Goal: Task Accomplishment & Management: Use online tool/utility

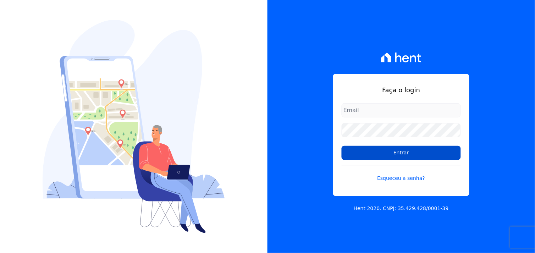
type input "rodrigo.villalva@grupozarin.com.br"
click at [374, 153] on input "Entrar" at bounding box center [401, 153] width 119 height 14
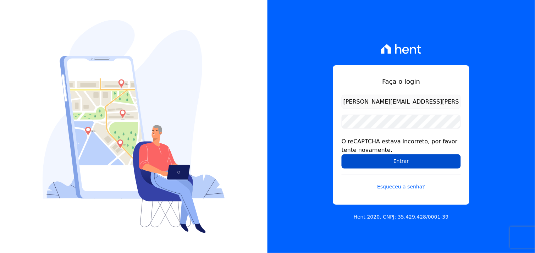
click at [389, 154] on input "Entrar" at bounding box center [401, 161] width 119 height 14
click at [414, 158] on input "Entrar" at bounding box center [401, 161] width 119 height 14
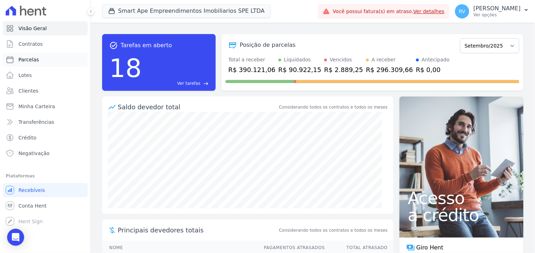
click at [30, 62] on span "Parcelas" at bounding box center [28, 59] width 21 height 7
select select
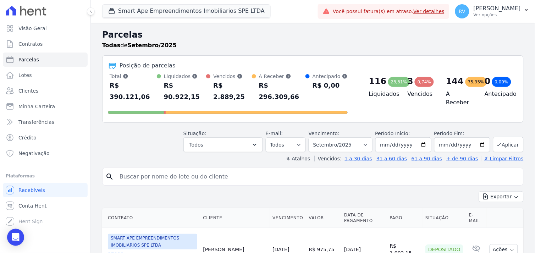
click at [132, 170] on input "search" at bounding box center [317, 177] width 405 height 14
paste input "VITOR PEREIRA ALVES DE LIMA"
type input "VITOR PEREIRA ALVES DE LIMA"
select select
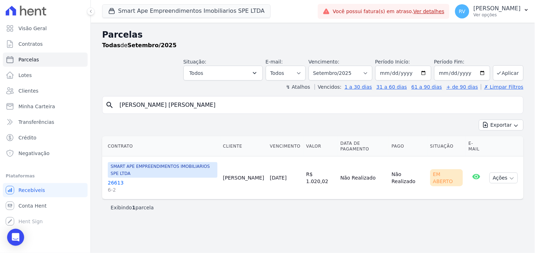
click at [114, 179] on link "26613 6-2" at bounding box center [163, 186] width 110 height 14
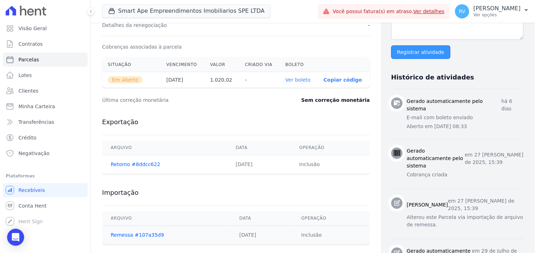
scroll to position [236, 0]
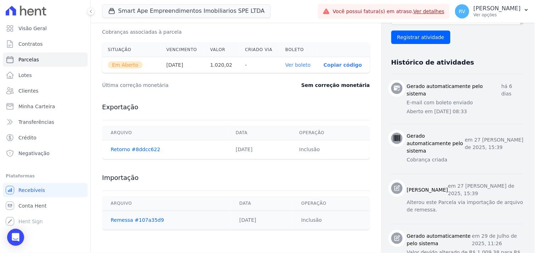
click at [411, 133] on h3 "Gerado automaticamente pelo sistema" at bounding box center [436, 144] width 58 height 22
click at [293, 66] on link "Ver boleto" at bounding box center [298, 65] width 25 height 6
click at [36, 27] on span "Visão Geral" at bounding box center [32, 28] width 28 height 7
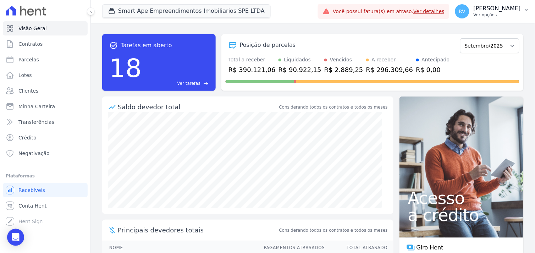
click at [504, 13] on p "Ver opções" at bounding box center [497, 15] width 47 height 6
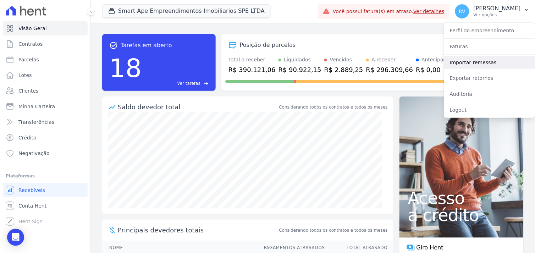
click at [469, 58] on link "Importar remessas" at bounding box center [489, 62] width 91 height 13
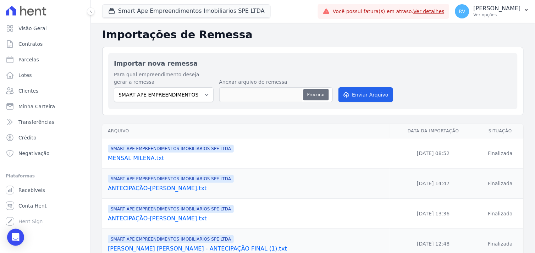
click at [315, 95] on button "Procurar" at bounding box center [316, 94] width 26 height 11
type input "SMART APE - [PERSON_NAME] APARECIDA DE ARAUJO - QUITAÇÃO.txt"
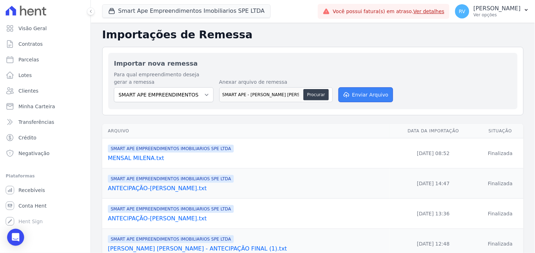
click at [373, 93] on button "Enviar Arquivo" at bounding box center [366, 94] width 55 height 15
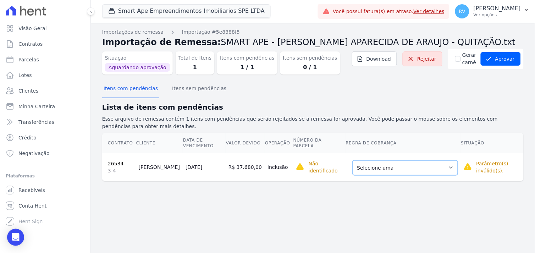
click at [400, 161] on select "Selecione uma Nova Parcela Avulsa Parcela Avulsa Existente Parcela Normal (36 X…" at bounding box center [405, 167] width 105 height 15
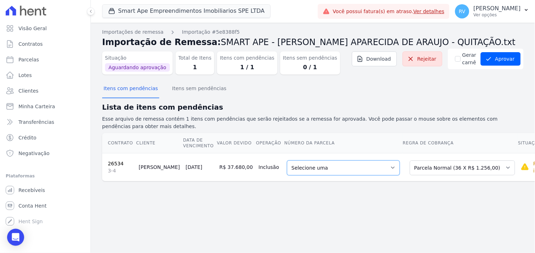
click at [354, 171] on select "Selecione uma 6 - 15/10/2025 - R$ 1.256,00 - Agendado 7 - 15/11/2025 - R$ 1.256…" at bounding box center [343, 167] width 113 height 15
click at [326, 205] on div "Importações de remessa Importação #5e8388f5 Importação de Remessa: SMART APE - …" at bounding box center [313, 138] width 444 height 230
click at [306, 167] on select "Selecione uma 6 - 15/10/2025 - R$ 1.256,00 - Agendado 7 - 15/11/2025 - R$ 1.256…" at bounding box center [343, 167] width 113 height 15
click at [521, 167] on div "Não importado" at bounding box center [537, 167] width 32 height 17
click at [40, 207] on span "Conta Hent" at bounding box center [32, 205] width 28 height 7
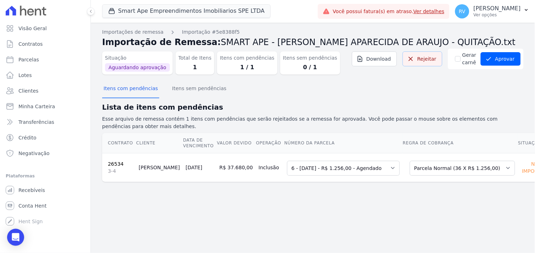
click at [423, 59] on link "Rejeitar" at bounding box center [423, 58] width 40 height 15
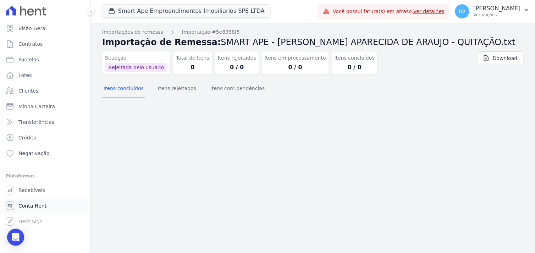
click at [22, 207] on span "Conta Hent" at bounding box center [32, 205] width 28 height 7
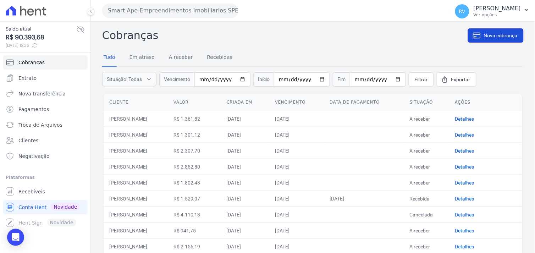
click at [495, 36] on span "Nova cobrança" at bounding box center [501, 35] width 34 height 7
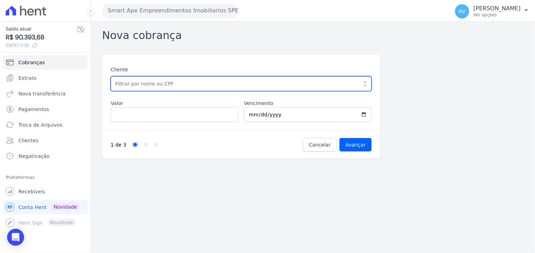
click at [264, 82] on input "text" at bounding box center [241, 83] width 261 height 15
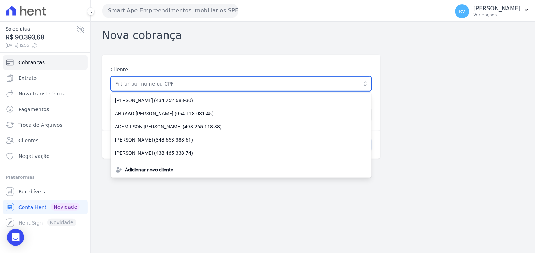
click at [219, 78] on input "text" at bounding box center [241, 83] width 261 height 15
paste input "390.955.568-32"
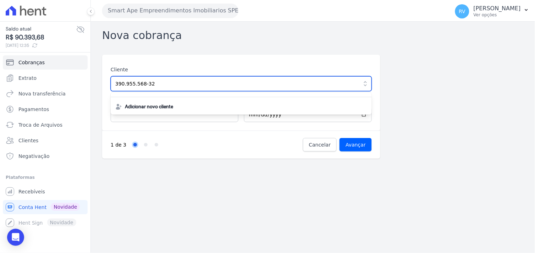
type input "390.955.568-32"
click at [340, 138] on input "Avançar" at bounding box center [356, 144] width 32 height 13
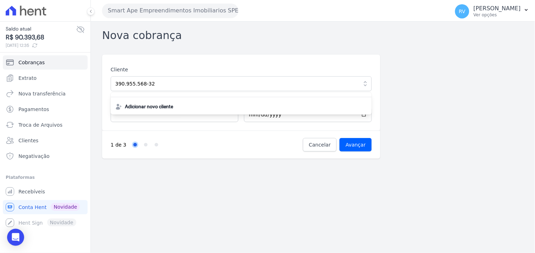
click at [247, 150] on nav "1 de 3 Step 1 Step 2 Step 3" at bounding box center [207, 144] width 192 height 13
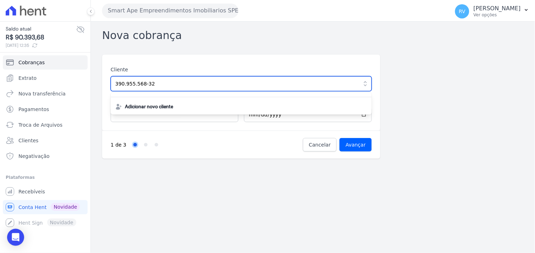
drag, startPoint x: 163, startPoint y: 83, endPoint x: 91, endPoint y: 75, distance: 72.5
click at [91, 75] on div "Nova cobrança Cliente 390.955.568-32 Adicionar novo cliente Valor Vencimento 20…" at bounding box center [313, 137] width 444 height 231
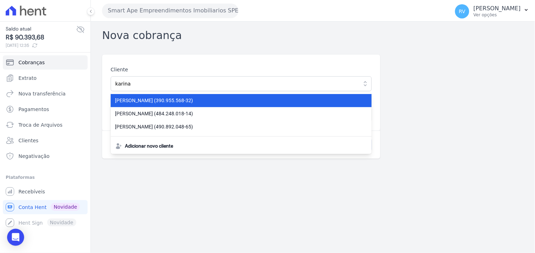
click at [188, 103] on span "[PERSON_NAME] (390.955.568-32)" at bounding box center [237, 100] width 244 height 7
type input "[PERSON_NAME] APARECIDA DE [PERSON_NAME]"
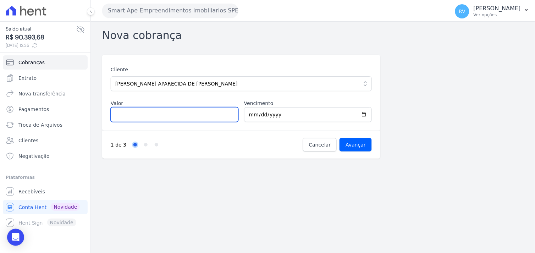
click at [221, 121] on input "Valor" at bounding box center [175, 114] width 128 height 15
click at [225, 116] on input "Valor" at bounding box center [175, 114] width 128 height 15
click at [147, 112] on input "Valor" at bounding box center [175, 114] width 128 height 15
drag, startPoint x: 138, startPoint y: 115, endPoint x: 104, endPoint y: 114, distance: 33.7
click at [104, 114] on div "Cliente KARINA APARECIDA DE ARAUJO GONCALVES DA CRUZ KARINA APARECIDA DE ARAUJO…" at bounding box center [241, 93] width 278 height 76
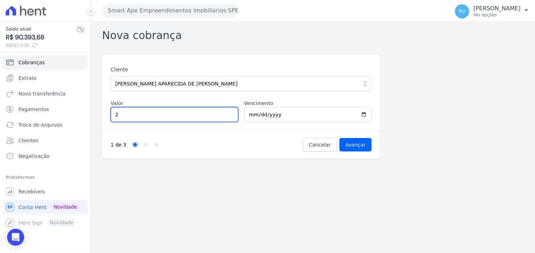
type input "25"
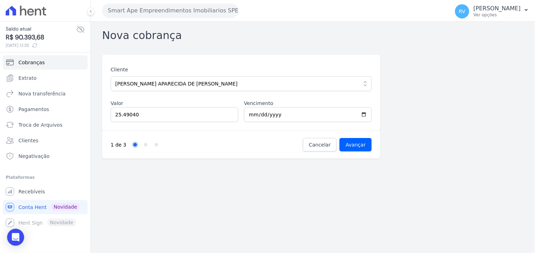
click at [172, 139] on nav "1 de 3 Step 1 Step 2 Step 3" at bounding box center [207, 144] width 192 height 13
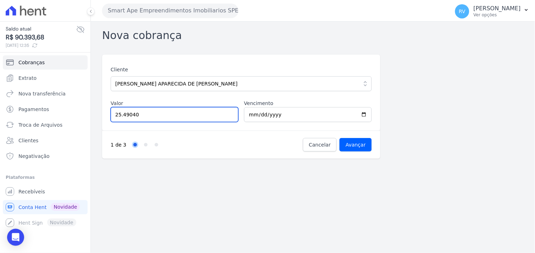
click at [122, 116] on input "25.49040" at bounding box center [175, 114] width 128 height 15
type input "0"
type input "25490.40"
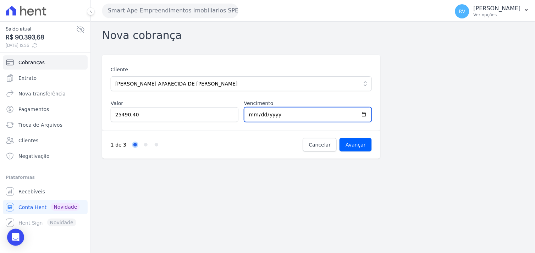
click at [364, 116] on input "[DATE]" at bounding box center [308, 114] width 128 height 15
type input "[DATE]"
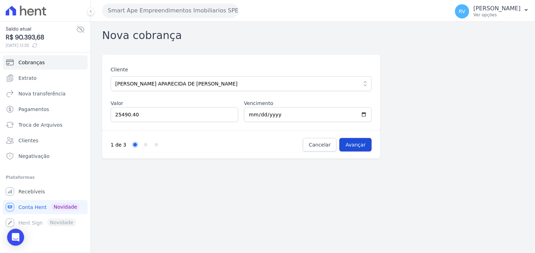
click at [350, 146] on input "Avançar" at bounding box center [356, 144] width 32 height 13
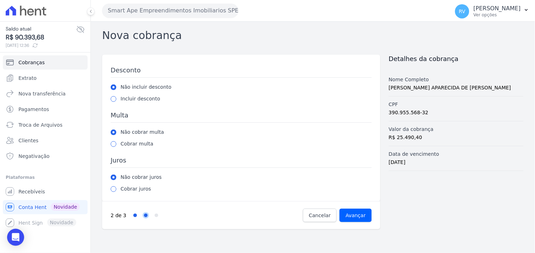
click at [121, 143] on label "Cobrar multa" at bounding box center [137, 143] width 33 height 7
click at [361, 217] on input "Avançar" at bounding box center [356, 215] width 32 height 13
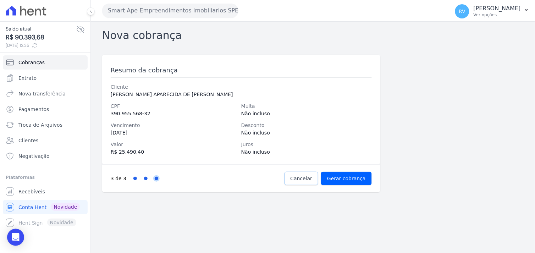
click at [309, 178] on span "Cancelar" at bounding box center [302, 178] width 22 height 7
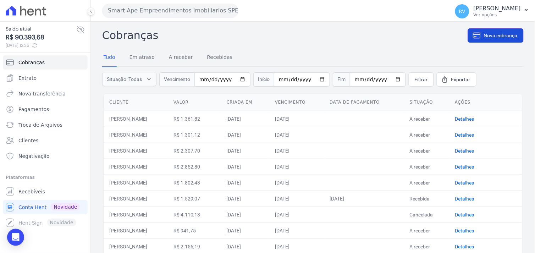
click at [492, 37] on span "Nova cobrança" at bounding box center [501, 35] width 34 height 7
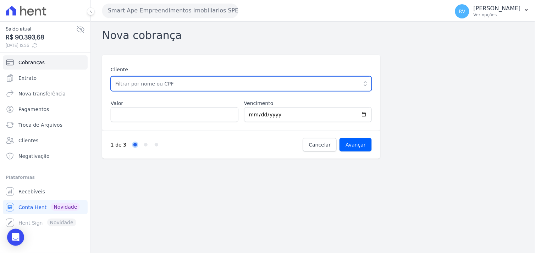
click at [185, 85] on input "text" at bounding box center [241, 83] width 261 height 15
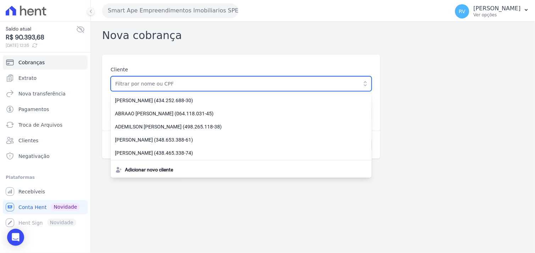
type input "[PERSON_NAME] APARECIDA DE [PERSON_NAME]"
type input "25490.40"
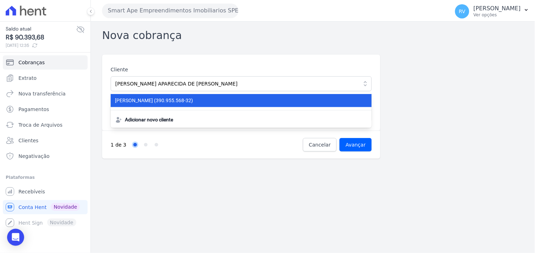
click at [173, 99] on span "[PERSON_NAME] (390.955.568-32)" at bounding box center [237, 100] width 244 height 7
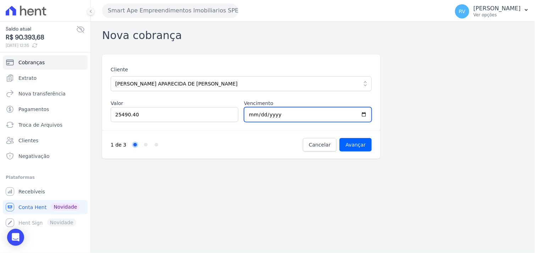
click at [364, 114] on input "2025-09-13" at bounding box center [308, 114] width 128 height 15
type input "2025-09-15"
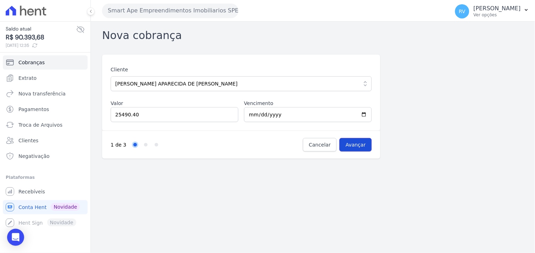
click at [352, 145] on input "Avançar" at bounding box center [356, 144] width 32 height 13
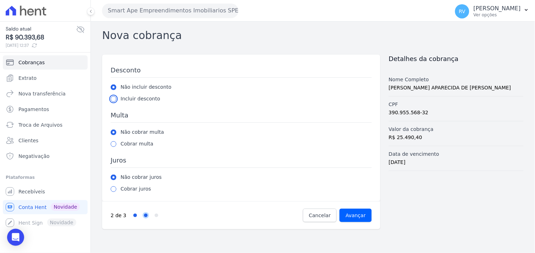
click at [111, 100] on input "radio" at bounding box center [114, 99] width 6 height 6
radio input "true"
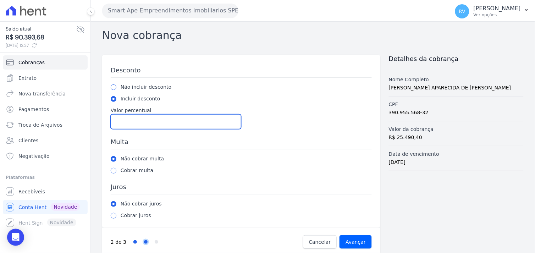
click at [130, 122] on input "Valor percentual" at bounding box center [176, 121] width 131 height 15
type input "-1"
click at [230, 125] on input "-1" at bounding box center [176, 121] width 131 height 15
click at [234, 116] on input "-1" at bounding box center [176, 121] width 131 height 15
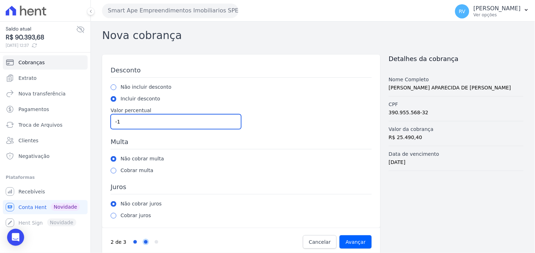
drag, startPoint x: 197, startPoint y: 123, endPoint x: 130, endPoint y: 122, distance: 67.4
click at [130, 122] on input "-1" at bounding box center [176, 121] width 131 height 15
type input "12189.60"
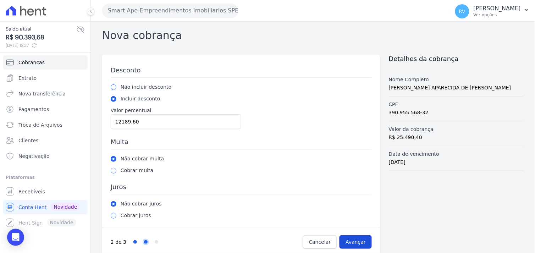
click at [355, 238] on input "Avançar" at bounding box center [356, 241] width 32 height 13
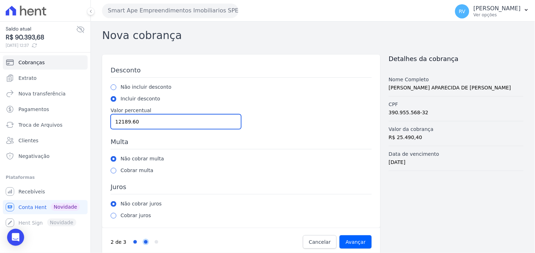
drag, startPoint x: 146, startPoint y: 123, endPoint x: 105, endPoint y: 122, distance: 40.5
click at [105, 122] on div "Desconto Não incluir desconto Incluir desconto Valor percentual 12189.60 [GEOGR…" at bounding box center [241, 141] width 278 height 173
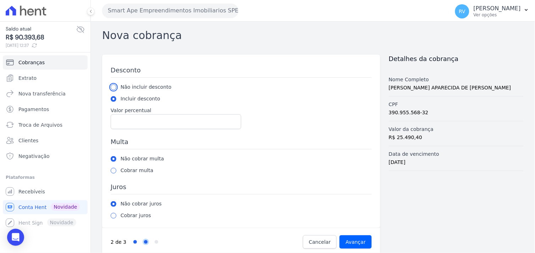
click at [112, 85] on input "radio" at bounding box center [114, 87] width 6 height 6
radio input "true"
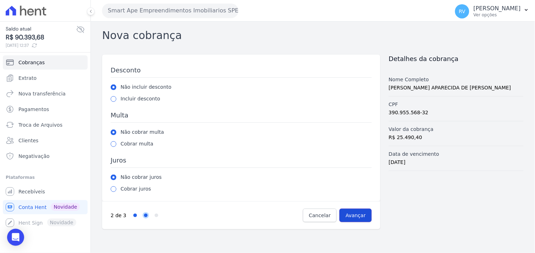
click at [363, 215] on input "Avançar" at bounding box center [356, 215] width 32 height 13
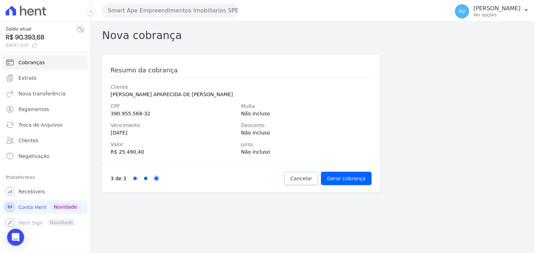
click at [296, 176] on link "Cancelar" at bounding box center [302, 178] width 34 height 13
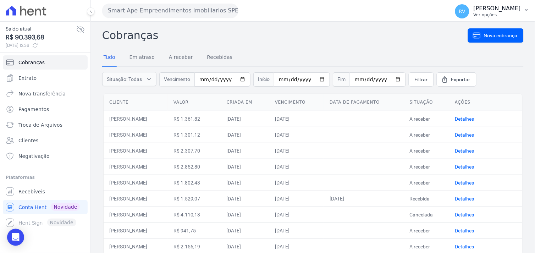
click at [509, 11] on p "[PERSON_NAME]" at bounding box center [497, 8] width 47 height 7
click at [503, 10] on p "[PERSON_NAME]" at bounding box center [497, 8] width 47 height 7
click at [506, 9] on p "[PERSON_NAME]" at bounding box center [497, 8] width 47 height 7
click at [489, 16] on p "Ver opções" at bounding box center [497, 15] width 47 height 6
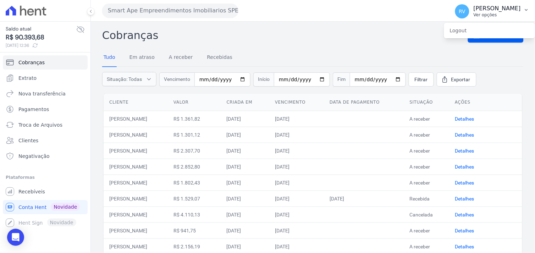
click at [527, 9] on icon "button" at bounding box center [527, 10] width 6 height 6
click at [30, 190] on span "Recebíveis" at bounding box center [31, 191] width 27 height 7
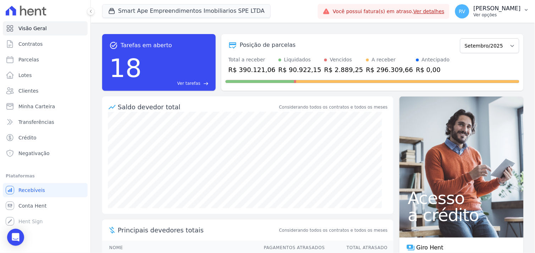
click at [500, 14] on p "Ver opções" at bounding box center [497, 15] width 47 height 6
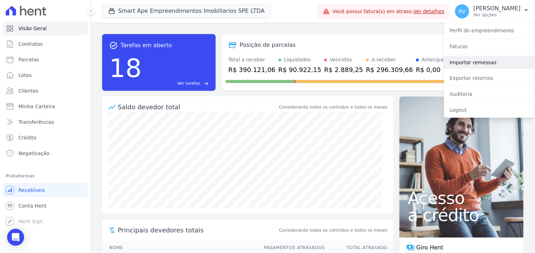
click at [467, 62] on link "Importar remessas" at bounding box center [489, 62] width 91 height 13
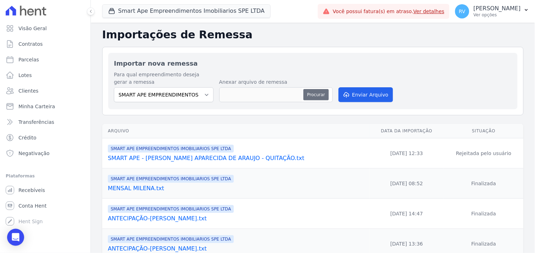
click at [317, 97] on button "Procurar" at bounding box center [316, 94] width 26 height 11
click at [174, 160] on link "SMART APE - [PERSON_NAME] APARECIDA DE ARAUJO - QUITAÇÃO.txt" at bounding box center [237, 158] width 259 height 9
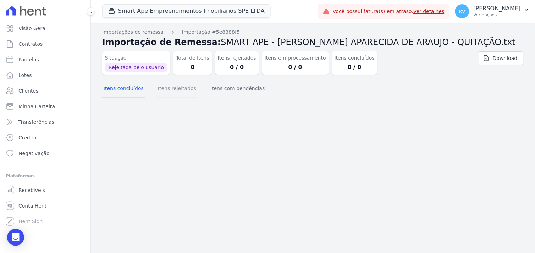
click at [177, 91] on button "Itens rejeitados" at bounding box center [176, 89] width 41 height 18
click at [224, 92] on button "Itens com pendências" at bounding box center [237, 89] width 57 height 18
click at [508, 63] on link "Download" at bounding box center [500, 57] width 45 height 13
click at [185, 168] on div "Importações de remessa Importação #5e8388f5 Importação de Remessa: SMART APE - …" at bounding box center [313, 138] width 444 height 230
click at [344, 125] on div "Importações de remessa Importação #5e8388f5 Importação de Remessa: SMART APE - …" at bounding box center [313, 138] width 444 height 230
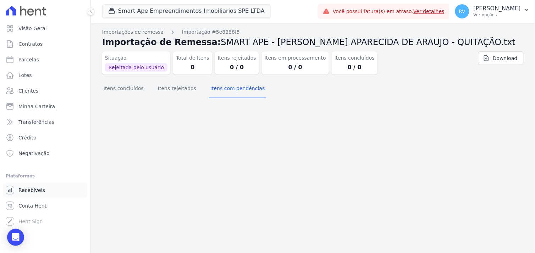
click at [36, 190] on span "Recebíveis" at bounding box center [31, 190] width 27 height 7
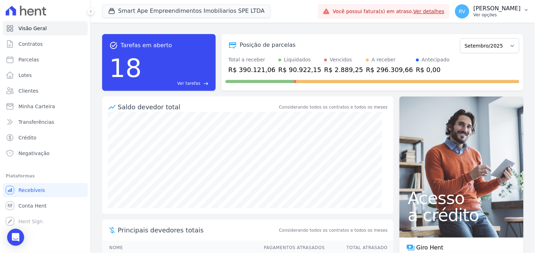
click at [488, 15] on p "Ver opções" at bounding box center [497, 15] width 47 height 6
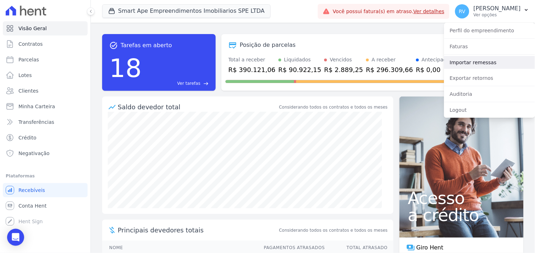
click at [463, 62] on link "Importar remessas" at bounding box center [489, 62] width 91 height 13
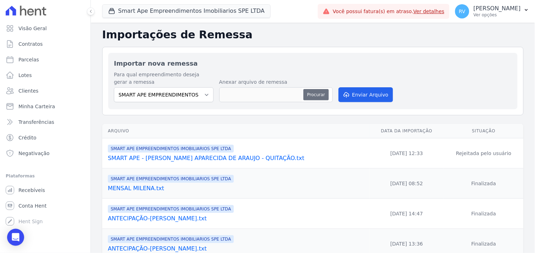
click at [318, 98] on button "Procurar" at bounding box center [316, 94] width 26 height 11
type input "SMART APE - [PERSON_NAME] APARECIDA DE ARAUJO - QUITAÇÃO.txt"
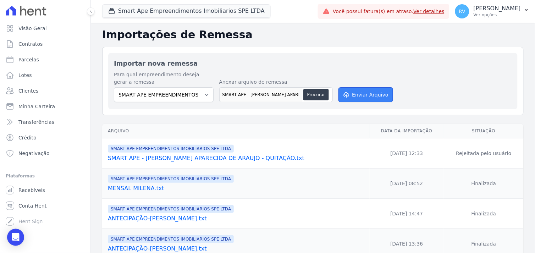
click at [359, 95] on button "Enviar Arquivo" at bounding box center [366, 94] width 55 height 15
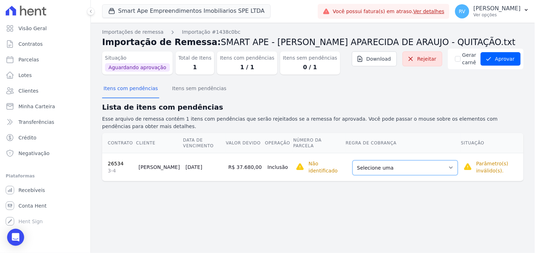
click at [439, 161] on select "Selecione uma Nova Parcela Avulsa Parcela Avulsa Existente Parcela Normal (36 X…" at bounding box center [405, 167] width 105 height 15
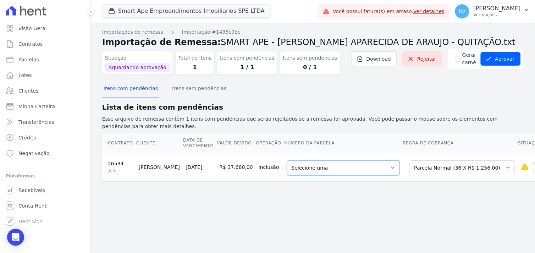
click at [348, 170] on select "Selecione uma 6 - [DATE] - R$ 1.256,00 - Agendado 7 - [DATE] - R$ 1.256,00 - Ag…" at bounding box center [343, 167] width 113 height 15
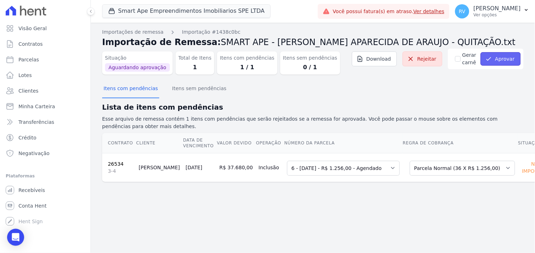
click at [506, 60] on button "Aprovar" at bounding box center [501, 58] width 40 height 13
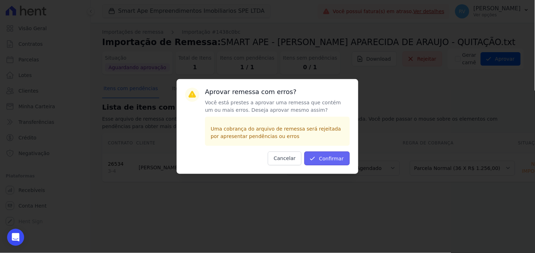
click at [338, 160] on button "Confirmar" at bounding box center [326, 159] width 45 height 14
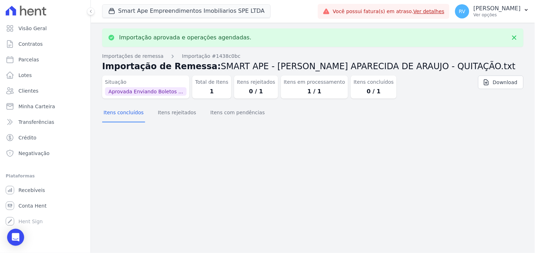
click at [169, 170] on div "Importação aprovada e operações agendadas. Importações de remessa Importação #1…" at bounding box center [313, 138] width 444 height 230
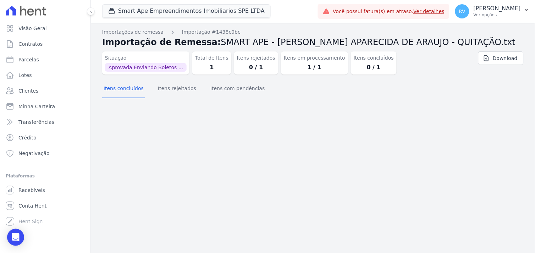
drag, startPoint x: 251, startPoint y: 67, endPoint x: 345, endPoint y: 60, distance: 94.0
click at [345, 60] on header "Importação de Remessa: SMART APE - KARINA APARECIDA DE ARAUJO - QUITAÇÃO.txt Si…" at bounding box center [313, 58] width 422 height 44
drag, startPoint x: 345, startPoint y: 60, endPoint x: 396, endPoint y: 128, distance: 85.9
click at [396, 128] on div "Importação aprovada e operações agendadas. Importações de remessa Importação #1…" at bounding box center [313, 138] width 444 height 230
click at [224, 112] on div "Importação aprovada e operações agendadas. Importações de remessa Importação #1…" at bounding box center [313, 138] width 444 height 230
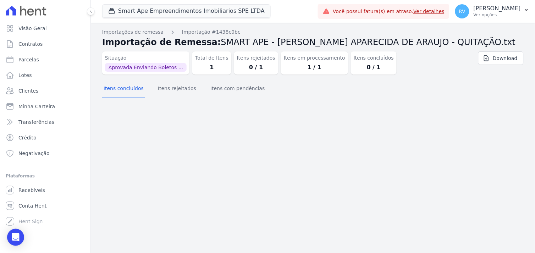
click at [215, 146] on div "Importação aprovada e operações agendadas. Importações de remessa Importação #1…" at bounding box center [313, 138] width 444 height 230
click at [176, 93] on button "Itens rejeitados" at bounding box center [176, 89] width 41 height 18
click at [217, 90] on button "Itens com pendências" at bounding box center [237, 89] width 57 height 18
click at [133, 84] on button "Itens concluídos" at bounding box center [123, 89] width 43 height 18
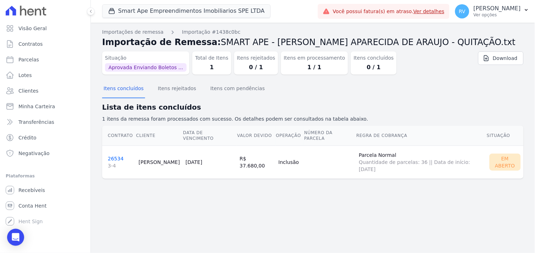
click at [115, 156] on link "26534 3-4" at bounding box center [120, 162] width 25 height 13
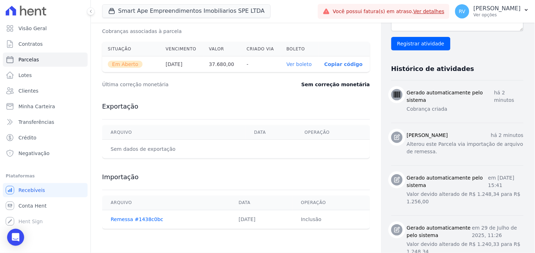
scroll to position [236, 0]
click at [293, 65] on link "Ver boleto" at bounding box center [299, 65] width 25 height 6
